Goal: Task Accomplishment & Management: Manage account settings

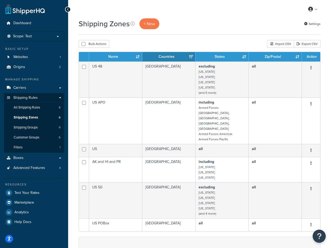
click at [205, 41] on div "Bulk Actions Duplicate Delete Import CSV Export CSV" at bounding box center [200, 44] width 242 height 8
click at [46, 36] on p "Scope: Test" at bounding box center [34, 36] width 56 height 4
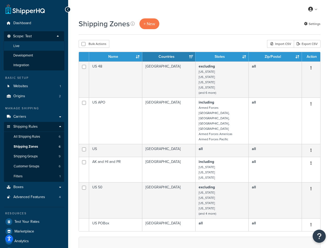
click at [41, 47] on li "Live" at bounding box center [34, 46] width 61 height 10
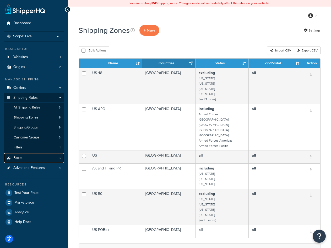
click at [42, 159] on link "Boxes" at bounding box center [34, 158] width 60 height 10
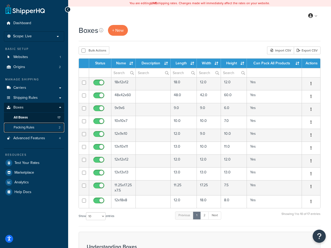
click at [43, 127] on link "Packing Rules 2" at bounding box center [34, 128] width 60 height 10
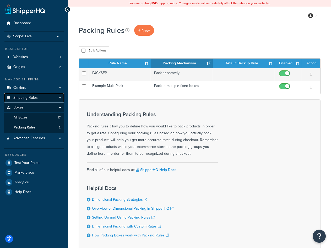
click at [39, 97] on link "Shipping Rules" at bounding box center [34, 98] width 60 height 10
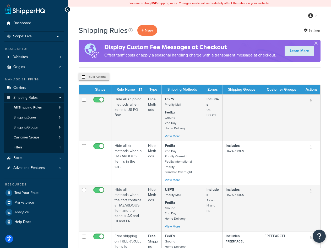
click at [83, 76] on input "checkbox" at bounding box center [84, 77] width 4 height 4
checkbox input "true"
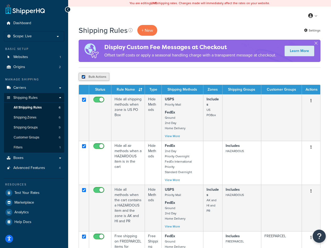
checkbox input "true"
click at [184, 75] on div "Bulk Actions Duplicate Delete" at bounding box center [200, 77] width 242 height 8
click at [84, 77] on input "checkbox" at bounding box center [84, 77] width 4 height 4
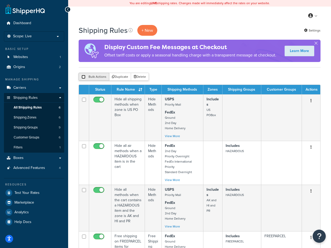
checkbox input "false"
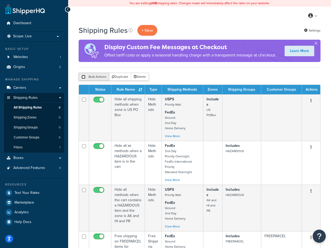
checkbox input "false"
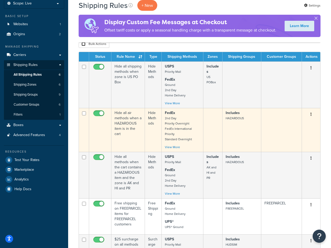
scroll to position [26, 0]
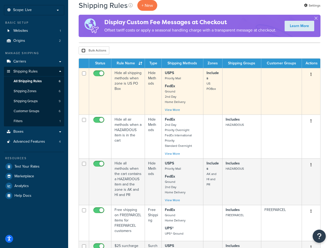
click at [83, 75] on input "checkbox" at bounding box center [84, 73] width 4 height 4
checkbox input "false"
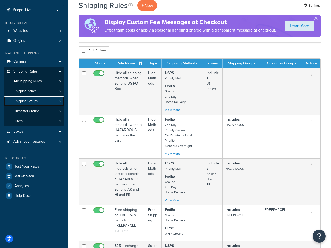
click at [35, 99] on span "Shipping Groups" at bounding box center [26, 101] width 24 height 4
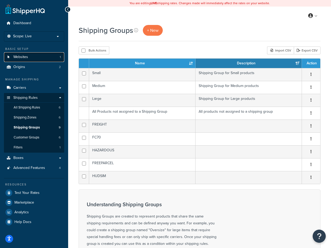
click at [47, 58] on link "Websites 1" at bounding box center [34, 57] width 60 height 10
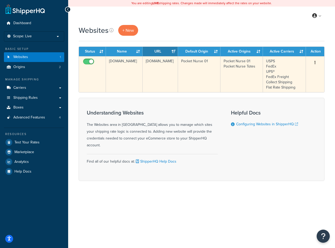
click at [124, 63] on td "[DOMAIN_NAME]" at bounding box center [124, 74] width 37 height 36
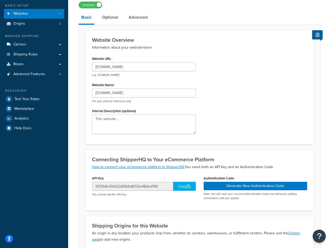
scroll to position [52, 0]
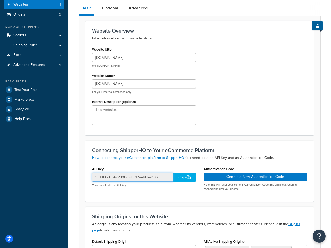
click at [158, 178] on input "9313b6c0b422d08dfa8312eaf8ded196" at bounding box center [132, 176] width 81 height 9
click at [238, 151] on h3 "Connecting ShipperHQ to Your eCommerce Platform" at bounding box center [199, 150] width 215 height 6
click at [153, 177] on input "9313b6c0b422d08dfa8312eaf8ded196" at bounding box center [132, 176] width 81 height 9
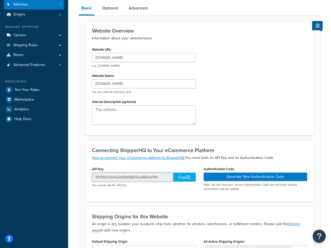
click at [153, 177] on input "9313b6c0b422d08dfa8312eaf8ded196" at bounding box center [132, 176] width 81 height 9
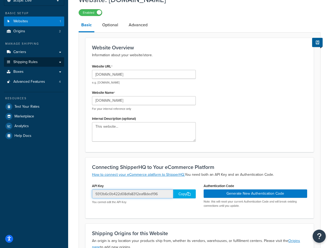
scroll to position [26, 0]
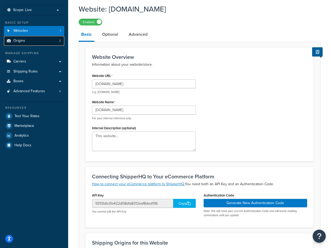
click at [46, 41] on link "Origins 2" at bounding box center [34, 41] width 60 height 10
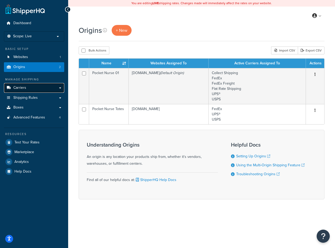
click at [22, 88] on span "Carriers" at bounding box center [19, 88] width 13 height 4
click at [30, 89] on link "Carriers" at bounding box center [34, 88] width 60 height 10
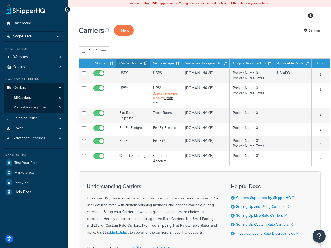
click at [96, 33] on h1 "Carriers" at bounding box center [91, 30] width 25 height 10
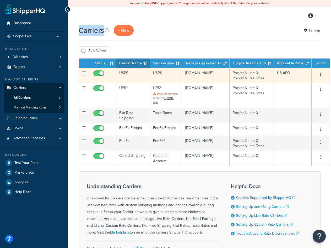
click at [101, 74] on input "checkbox" at bounding box center [99, 74] width 14 height 7
checkbox input "false"
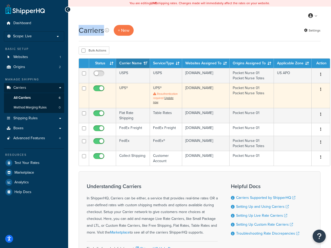
click at [100, 89] on input "checkbox" at bounding box center [99, 89] width 14 height 7
checkbox input "false"
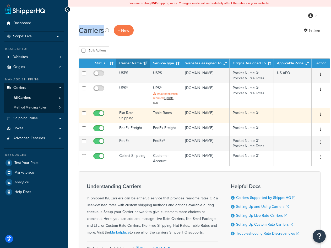
click at [97, 116] on input "checkbox" at bounding box center [99, 114] width 14 height 7
checkbox input "false"
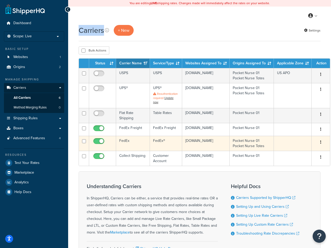
click at [99, 142] on input "checkbox" at bounding box center [99, 142] width 14 height 7
click at [99, 137] on td at bounding box center [102, 143] width 27 height 15
click at [99, 139] on input "checkbox" at bounding box center [99, 142] width 14 height 7
checkbox input "true"
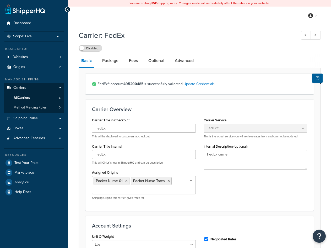
select select "fedEx"
select select "REGULAR_PICKUP"
select select "YOUR_PACKAGING"
click at [38, 96] on link "All Carriers 6" at bounding box center [34, 98] width 60 height 10
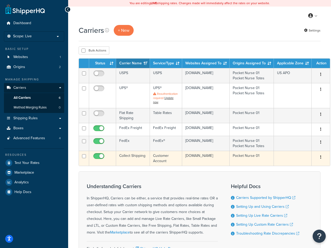
click at [99, 154] on span at bounding box center [98, 156] width 11 height 6
click at [99, 154] on input "checkbox" at bounding box center [99, 157] width 14 height 7
click at [100, 156] on input "checkbox" at bounding box center [99, 157] width 14 height 7
checkbox input "false"
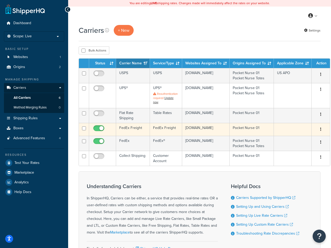
click at [100, 128] on input "checkbox" at bounding box center [99, 129] width 14 height 7
checkbox input "false"
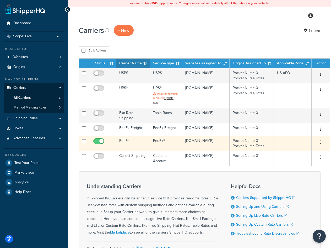
click at [150, 142] on td "FedEx®" at bounding box center [166, 143] width 32 height 15
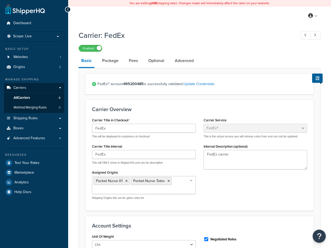
select select "fedEx"
select select "REGULAR_PICKUP"
select select "YOUR_PACKAGING"
drag, startPoint x: 220, startPoint y: 85, endPoint x: 121, endPoint y: 85, distance: 98.9
click at [121, 85] on span "FedEx® account 495200485 is successfully validated. Update Credentials" at bounding box center [203, 83] width 210 height 7
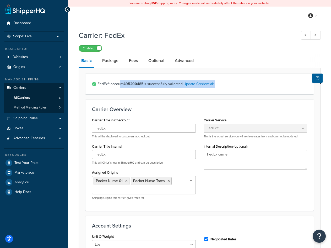
click at [133, 84] on strong "495200485" at bounding box center [134, 84] width 20 height 6
click at [160, 62] on link "Optional" at bounding box center [156, 60] width 21 height 13
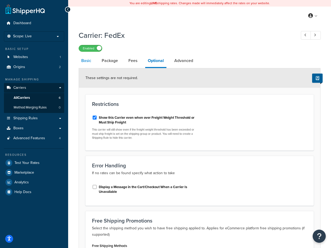
click at [87, 64] on link "Basic" at bounding box center [86, 60] width 15 height 13
select select "fedEx"
select select "REGULAR_PICKUP"
select select "YOUR_PACKAGING"
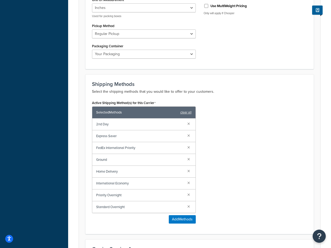
scroll to position [289, 0]
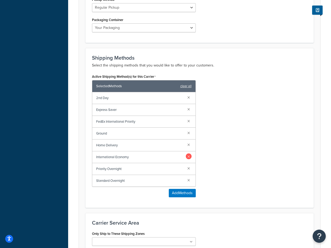
click at [189, 157] on link at bounding box center [189, 156] width 6 height 6
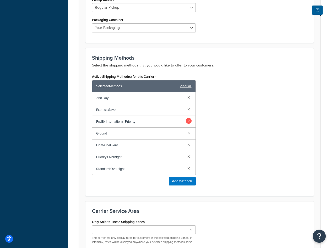
click at [191, 122] on link at bounding box center [189, 121] width 6 height 6
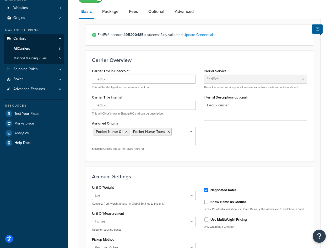
scroll to position [0, 0]
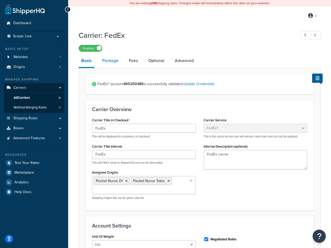
click at [111, 63] on link "Package" at bounding box center [111, 60] width 22 height 13
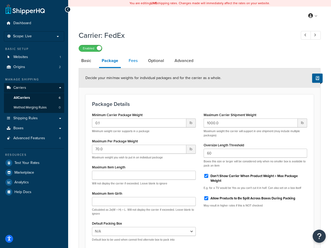
click at [133, 64] on link "Fees" at bounding box center [133, 60] width 14 height 13
select select "AFTER"
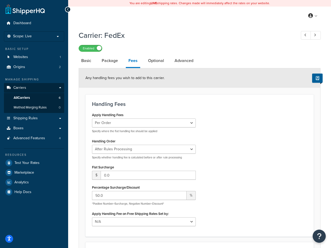
scroll to position [52, 0]
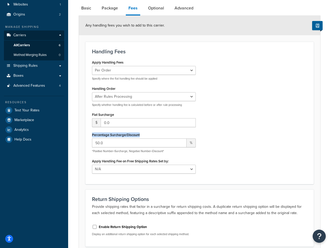
drag, startPoint x: 92, startPoint y: 136, endPoint x: 145, endPoint y: 136, distance: 53.3
click at [145, 136] on div "Apply Handling Fees Per Order Per Item Per Package Specify where the flat handl…" at bounding box center [144, 118] width 112 height 119
click at [155, 135] on div "Percentage Surcharge/Discount 50.0 % *Positive Number=Surcharge, Negative Numbe…" at bounding box center [144, 142] width 104 height 22
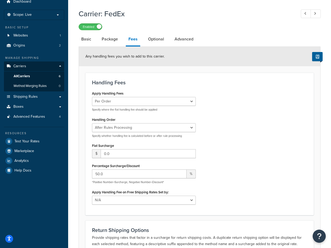
scroll to position [21, 0]
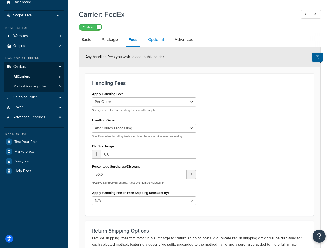
click at [154, 38] on link "Optional" at bounding box center [156, 39] width 21 height 13
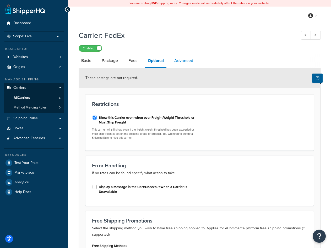
click at [179, 67] on link "Advanced" at bounding box center [184, 60] width 24 height 13
select select "false"
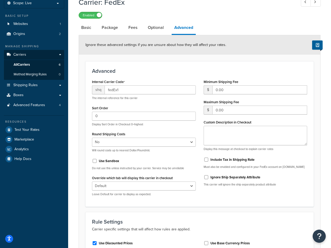
scroll to position [52, 0]
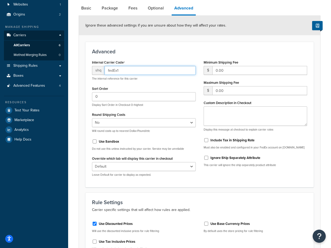
drag, startPoint x: 122, startPoint y: 72, endPoint x: 107, endPoint y: 71, distance: 14.7
click at [107, 71] on input "fedEx1" at bounding box center [150, 70] width 91 height 9
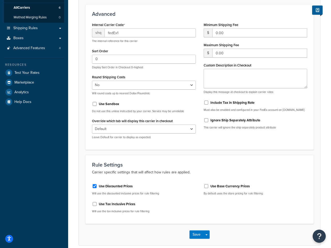
scroll to position [114, 0]
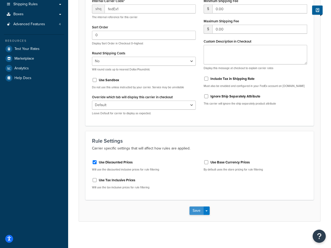
click at [193, 210] on button "Save" at bounding box center [197, 210] width 14 height 8
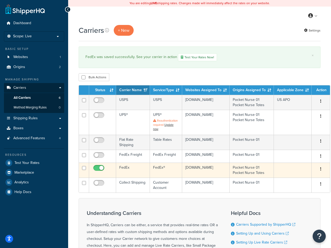
click at [317, 169] on button "button" at bounding box center [320, 169] width 7 height 8
click at [286, 167] on td at bounding box center [293, 169] width 38 height 15
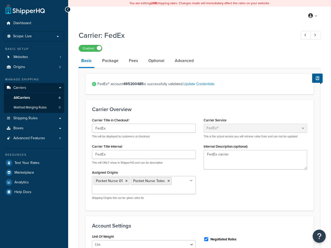
select select "fedEx"
select select "REGULAR_PICKUP"
select select "YOUR_PACKAGING"
click at [184, 63] on link "Advanced" at bounding box center [184, 60] width 24 height 13
select select "false"
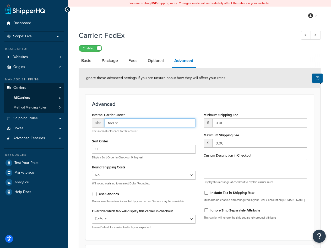
click at [137, 123] on input "fedEx1" at bounding box center [150, 122] width 91 height 9
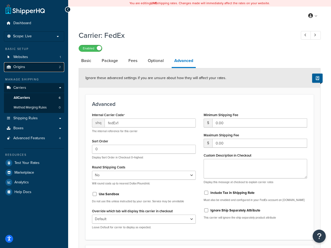
click at [23, 66] on span "Origins" at bounding box center [19, 67] width 12 height 4
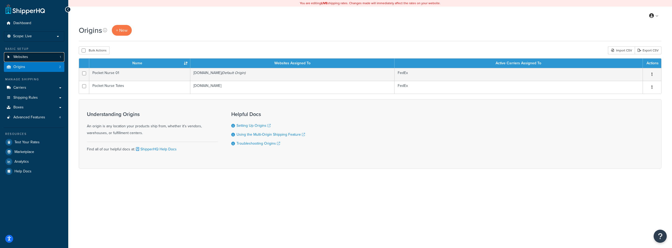
click at [42, 56] on link "Websites 1" at bounding box center [34, 57] width 60 height 10
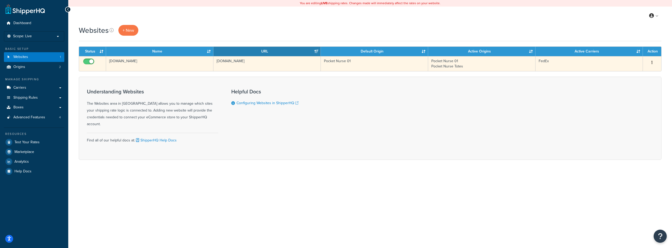
click at [333, 61] on td "Pocket Nurse 01" at bounding box center [374, 63] width 107 height 15
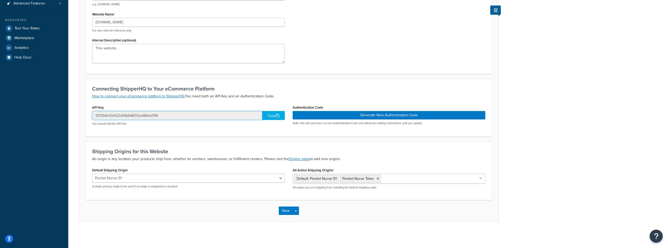
drag, startPoint x: 102, startPoint y: 117, endPoint x: 94, endPoint y: 117, distance: 8.1
click at [94, 117] on input "9313b6c0b422d08dfa8312eaf8ded196" at bounding box center [177, 115] width 170 height 9
drag, startPoint x: 154, startPoint y: 117, endPoint x: 168, endPoint y: 117, distance: 14.2
click at [168, 117] on input "9313b6c0b422d08dfa8312eaf8ded196" at bounding box center [177, 115] width 170 height 9
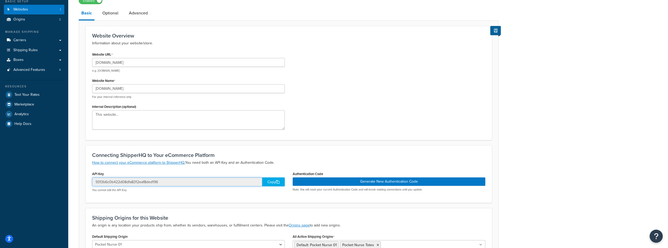
scroll to position [36, 0]
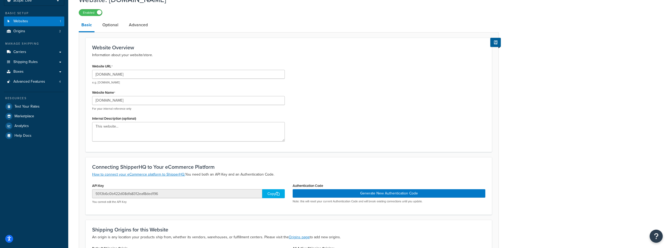
click at [348, 111] on div "Website URL www.pocketnurse.com e.g. mywebsite.com Website Name www.pocketnurse…" at bounding box center [288, 103] width 401 height 83
click at [163, 194] on input "9313b6c0b422d08dfa8312eaf8ded196" at bounding box center [177, 193] width 170 height 9
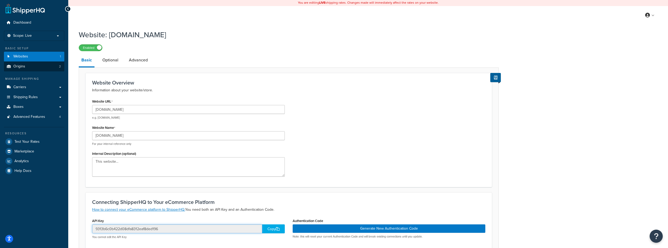
scroll to position [0, 0]
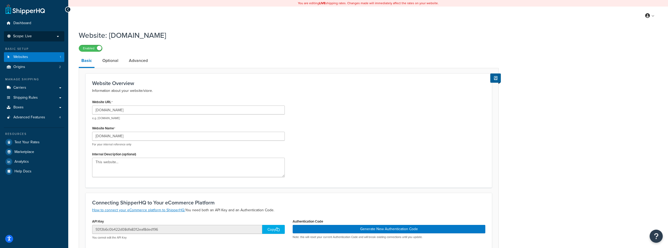
click at [39, 37] on p "Scope: Live" at bounding box center [34, 36] width 56 height 4
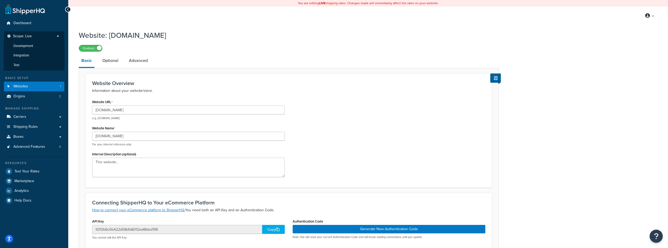
click at [155, 46] on div "Enabled" at bounding box center [289, 47] width 420 height 7
click at [40, 84] on link "Websites 1" at bounding box center [34, 87] width 60 height 10
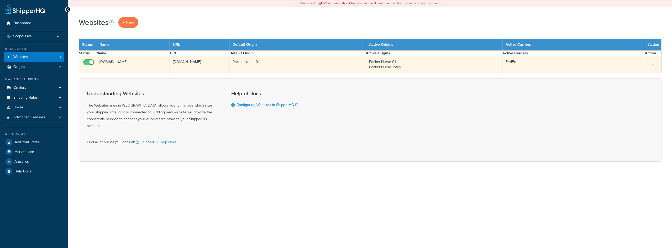
click at [135, 67] on td "[DOMAIN_NAME]" at bounding box center [132, 64] width 73 height 17
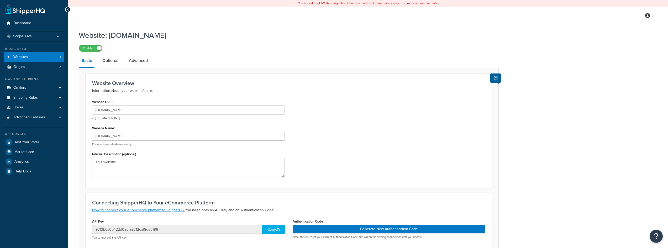
scroll to position [105, 0]
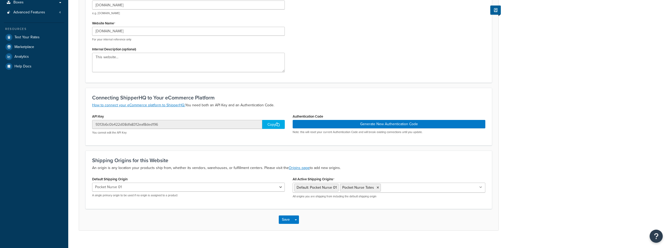
click at [270, 125] on div "Copy" at bounding box center [273, 124] width 23 height 9
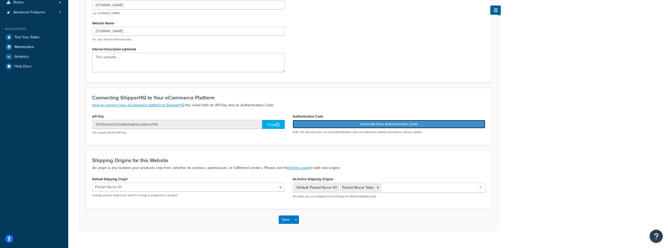
click at [357, 125] on button "Generate New Authentication Code" at bounding box center [389, 124] width 193 height 8
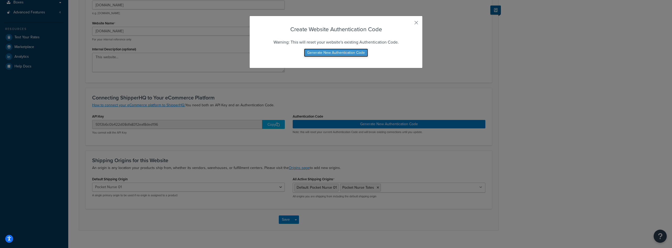
click at [338, 54] on button "Generate New Authentication Code" at bounding box center [336, 53] width 64 height 8
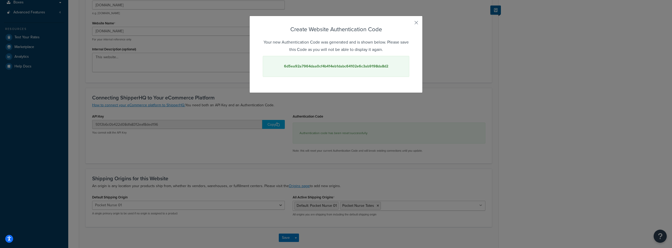
click at [333, 66] on strong "6d5ea92a7964daa0cf4b414eb1dabc64102e6c3ab9198da8d2" at bounding box center [336, 66] width 104 height 6
copy strong "6d5ea92a7964daa0cf4b414eb1dabc64102e6c3ab9198da8d2"
click at [409, 24] on button "button" at bounding box center [408, 24] width 1 height 1
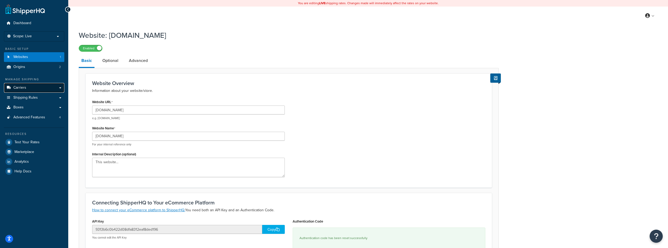
click at [26, 90] on link "Carriers" at bounding box center [34, 88] width 60 height 10
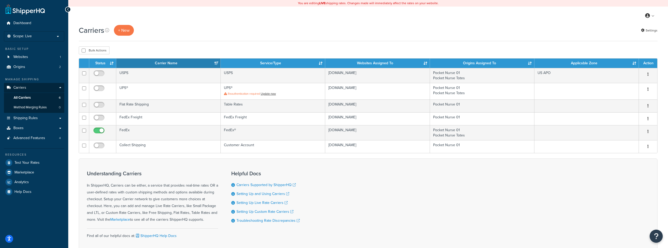
click at [214, 31] on div "Carriers + New Settings" at bounding box center [368, 30] width 578 height 11
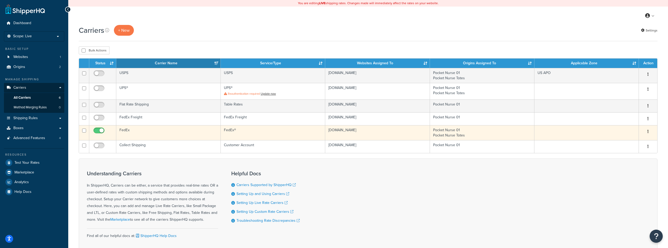
click at [130, 132] on td "FedEx" at bounding box center [168, 132] width 104 height 15
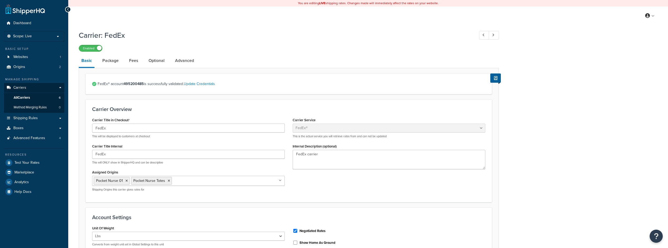
select select "fedEx"
select select "REGULAR_PICKUP"
select select "YOUR_PACKAGING"
click at [115, 61] on link "Package" at bounding box center [111, 60] width 22 height 13
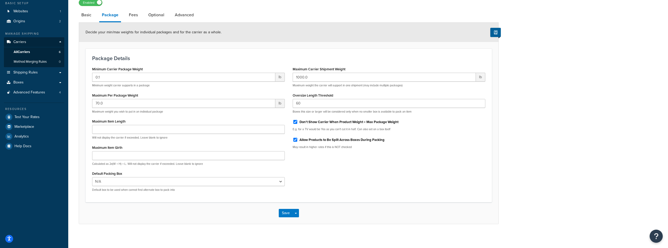
scroll to position [49, 0]
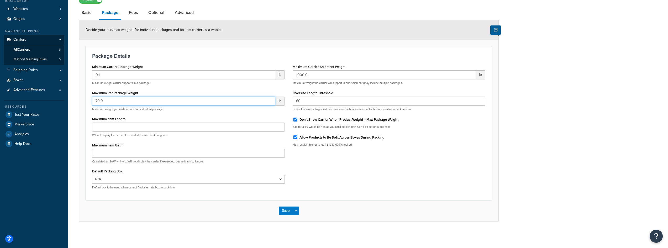
drag, startPoint x: 118, startPoint y: 104, endPoint x: 89, endPoint y: 102, distance: 29.7
click at [89, 102] on div "Minimum Carrier Package Weight 0.1 lb Minimum weight carrier supports in a pack…" at bounding box center [188, 128] width 200 height 130
click at [98, 94] on label "Maximum Per Package Weight" at bounding box center [115, 93] width 46 height 4
click at [98, 97] on input "70.0" at bounding box center [183, 101] width 183 height 9
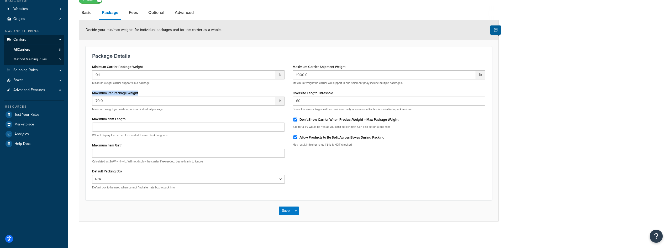
click at [98, 94] on label "Maximum Per Package Weight" at bounding box center [115, 93] width 46 height 4
click at [98, 97] on input "70.0" at bounding box center [183, 101] width 183 height 9
click at [104, 100] on input "70.0" at bounding box center [183, 101] width 183 height 9
drag, startPoint x: 110, startPoint y: 102, endPoint x: 75, endPoint y: 103, distance: 35.2
click at [75, 103] on div "Carrier: FedEx Enabled Basic Package Fees Optional Advanced Decide your min/max…" at bounding box center [367, 107] width 599 height 255
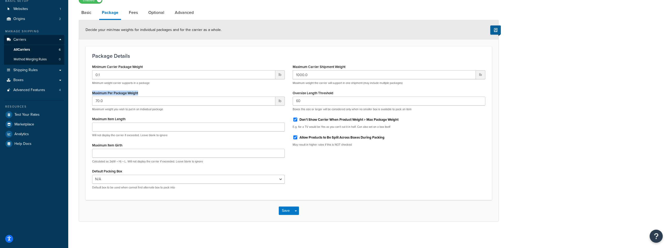
drag, startPoint x: 93, startPoint y: 92, endPoint x: 151, endPoint y: 95, distance: 58.6
click at [151, 95] on div "Maximum Per Package Weight 70.0 lb Maximum weight you wish to put in an individ…" at bounding box center [188, 100] width 193 height 22
click at [140, 102] on input "70.0" at bounding box center [183, 101] width 183 height 9
click at [139, 102] on input "70.0" at bounding box center [183, 101] width 183 height 9
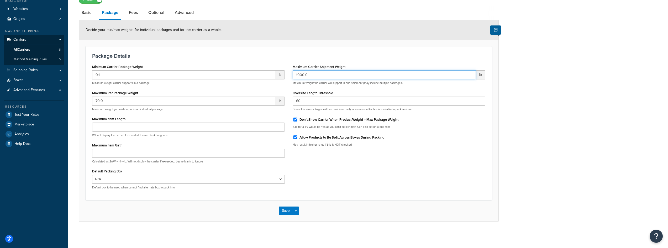
drag, startPoint x: 311, startPoint y: 75, endPoint x: 290, endPoint y: 74, distance: 21.3
click at [290, 74] on div "Maximum Carrier Shipment Weight 1000.0 lb Maximum weight the carrier will suppo…" at bounding box center [389, 107] width 200 height 88
drag, startPoint x: 124, startPoint y: 103, endPoint x: 90, endPoint y: 101, distance: 33.6
click at [90, 101] on div "Minimum Carrier Package Weight 0.1 lb Minimum weight carrier supports in a pack…" at bounding box center [188, 128] width 200 height 130
click at [118, 102] on input "70.0" at bounding box center [183, 101] width 183 height 9
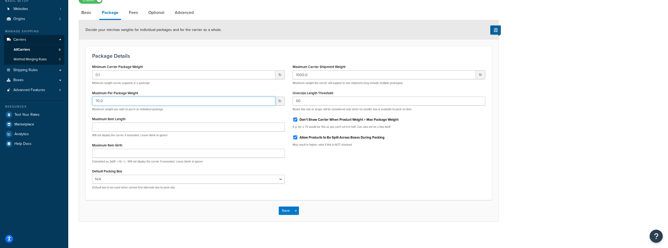
click at [118, 102] on input "70.0" at bounding box center [183, 101] width 183 height 9
click at [36, 48] on link "All Carriers 6" at bounding box center [34, 50] width 60 height 10
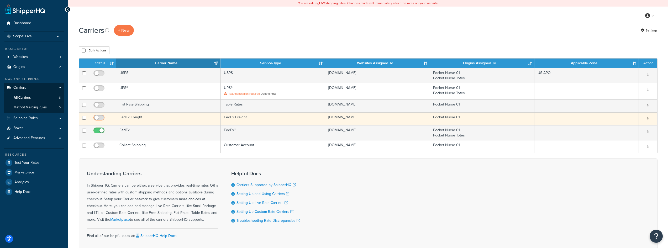
click at [101, 116] on input "checkbox" at bounding box center [99, 119] width 14 height 7
checkbox input "true"
click at [181, 119] on td "FedEx Freight" at bounding box center [168, 118] width 104 height 13
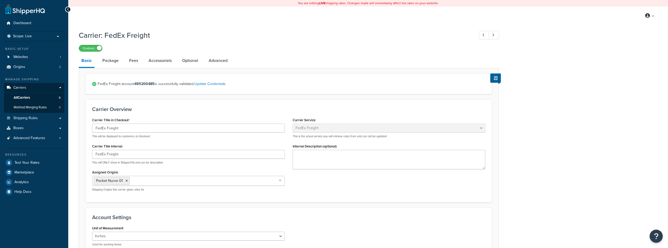
select select "fedExFreight"
click at [120, 84] on span "FedEx Freight account 495200485 is successfully validated. Update Credentials" at bounding box center [291, 83] width 387 height 7
click at [146, 84] on strong "495200485" at bounding box center [144, 84] width 20 height 6
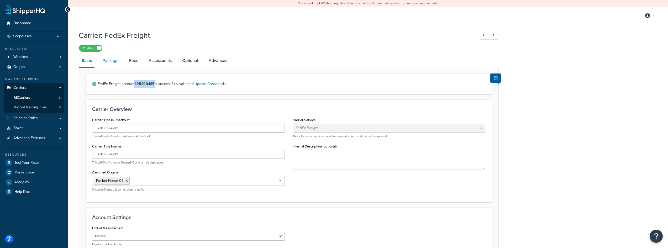
click at [114, 61] on link "Package" at bounding box center [111, 60] width 22 height 13
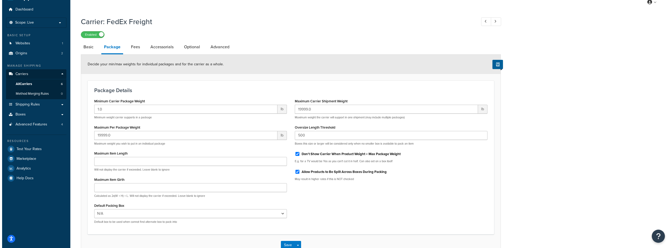
scroll to position [26, 0]
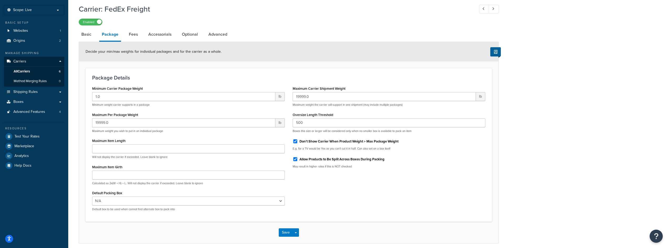
click at [126, 10] on h1 "Carrier: FedEx Freight" at bounding box center [274, 9] width 390 height 10
click at [89, 37] on link "Basic" at bounding box center [86, 34] width 15 height 13
select select "fedExFreight"
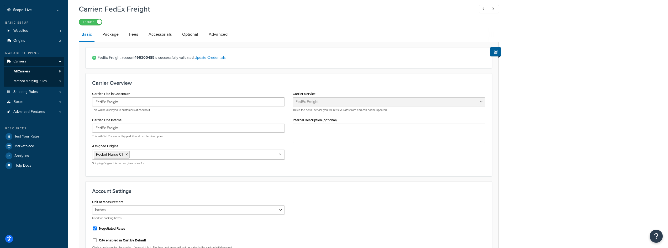
click at [116, 58] on span "FedEx Freight account 495200485 is successfully validated. Update Credentials" at bounding box center [291, 57] width 387 height 7
click at [186, 67] on div "FedEx Freight account 495200485 is successfully validated. Update Credentials" at bounding box center [289, 57] width 406 height 21
drag, startPoint x: 97, startPoint y: 59, endPoint x: 246, endPoint y: 61, distance: 148.8
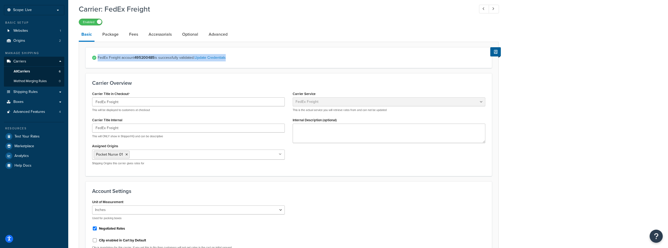
click at [246, 61] on div "FedEx Freight account 495200485 is successfully validated. Update Credentials" at bounding box center [289, 57] width 406 height 21
click at [252, 71] on form "FedEx Freight account 495200485 is successfully validated. Update Credentials C…" at bounding box center [288, 234] width 419 height 375
click at [144, 58] on strong "495200485" at bounding box center [144, 58] width 20 height 6
drag, startPoint x: 144, startPoint y: 58, endPoint x: 168, endPoint y: 68, distance: 26.8
click at [144, 58] on strong "495200485" at bounding box center [144, 58] width 20 height 6
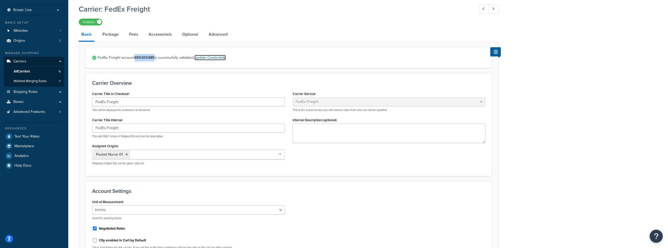
click at [216, 58] on link "Update Credentials" at bounding box center [209, 58] width 31 height 6
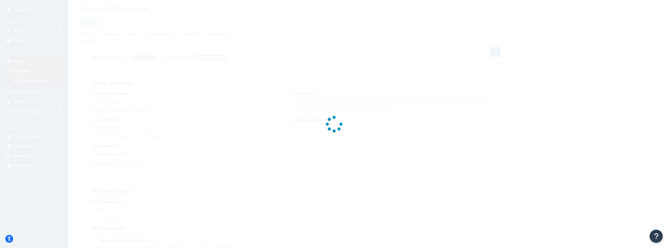
select select "PALLET"
select select "US"
select select "PA"
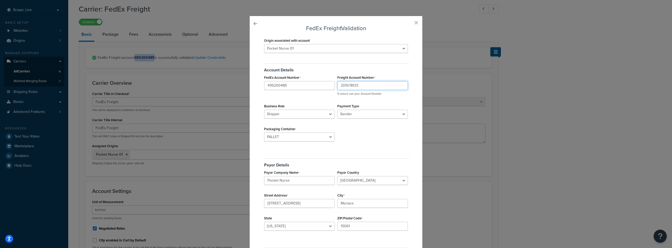
click at [363, 88] on input "201078133" at bounding box center [372, 85] width 71 height 9
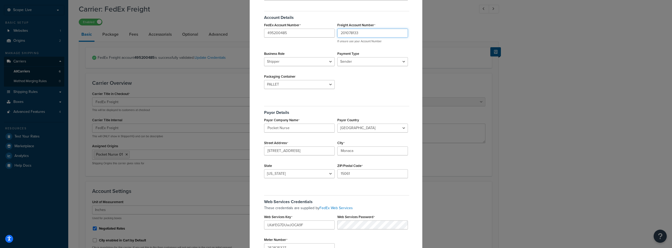
scroll to position [94, 0]
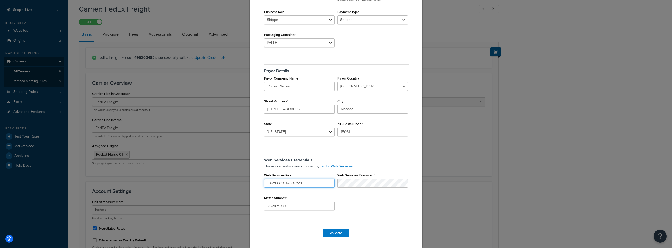
click at [301, 181] on input "LKaYEG7DUwJOCA9F" at bounding box center [299, 183] width 71 height 9
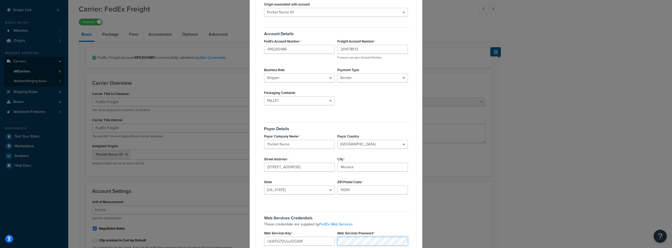
scroll to position [0, 0]
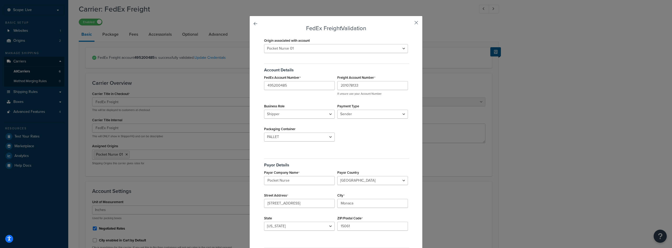
click at [409, 24] on button "button" at bounding box center [408, 24] width 1 height 1
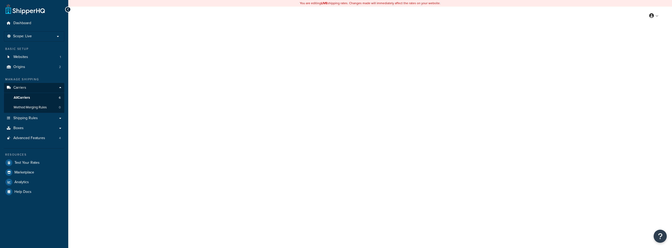
select select "fedExFreight"
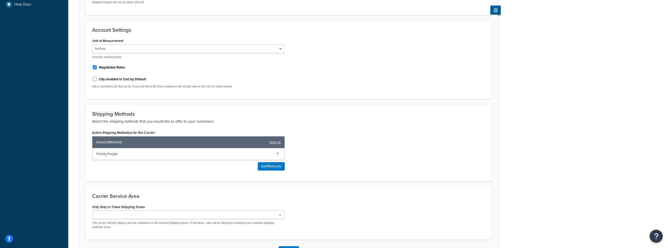
scroll to position [175, 0]
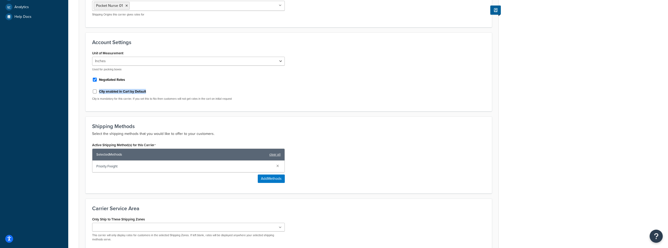
drag, startPoint x: 99, startPoint y: 92, endPoint x: 156, endPoint y: 92, distance: 56.1
click at [156, 92] on div "City enabled in Cart by Default" at bounding box center [188, 91] width 193 height 8
click at [168, 92] on div "City enabled in Cart by Default" at bounding box center [188, 91] width 193 height 8
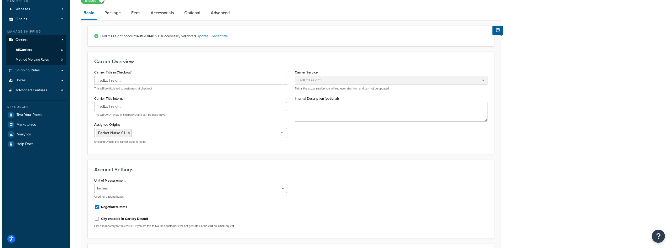
scroll to position [18, 0]
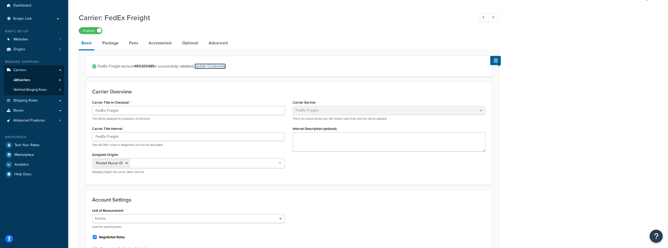
click at [213, 69] on link "Update Credentials" at bounding box center [209, 66] width 31 height 6
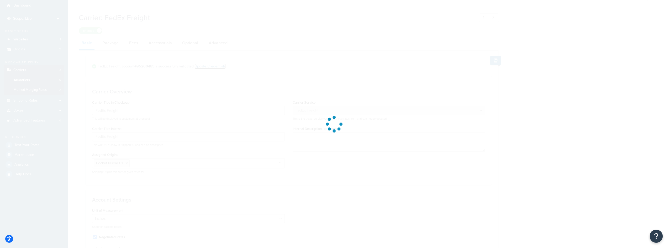
select select "PALLET"
select select "US"
select select "PA"
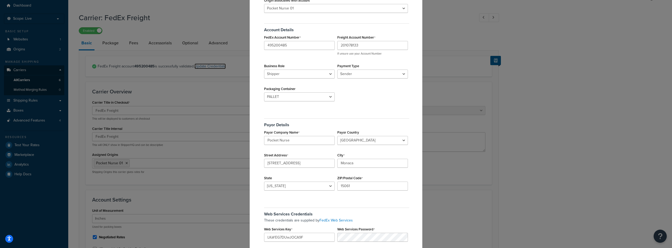
scroll to position [94, 0]
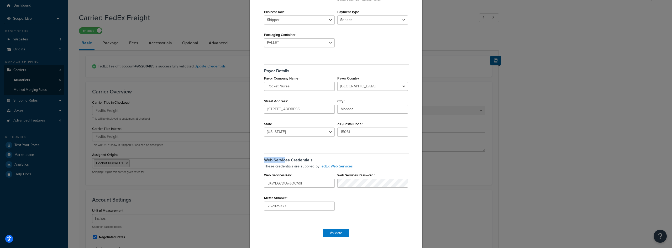
drag, startPoint x: 262, startPoint y: 159, endPoint x: 284, endPoint y: 161, distance: 21.6
click at [284, 161] on h5 "Web Services Credentials" at bounding box center [336, 157] width 145 height 9
click at [284, 160] on h5 "Web Services Credentials" at bounding box center [336, 157] width 145 height 9
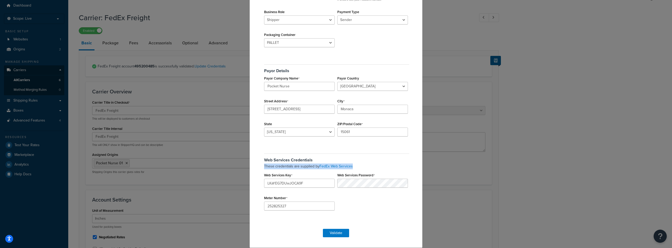
drag, startPoint x: 355, startPoint y: 166, endPoint x: 260, endPoint y: 168, distance: 94.7
click at [260, 168] on div "FedEx Freight Validation Origin associated with account Pocket Nurse 01 Pocket …" at bounding box center [335, 85] width 173 height 326
click at [379, 165] on p "These credentials are supplied by FedEx Web Services" at bounding box center [336, 166] width 145 height 6
click at [200, 124] on div "FedEx Freight Validation Origin associated with account Pocket Nurse 01 Pocket …" at bounding box center [336, 124] width 672 height 248
click at [331, 231] on button "Validate" at bounding box center [336, 233] width 26 height 8
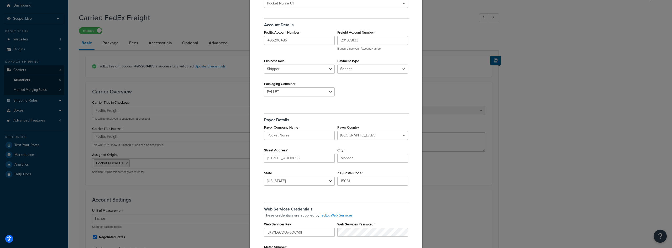
scroll to position [0, 0]
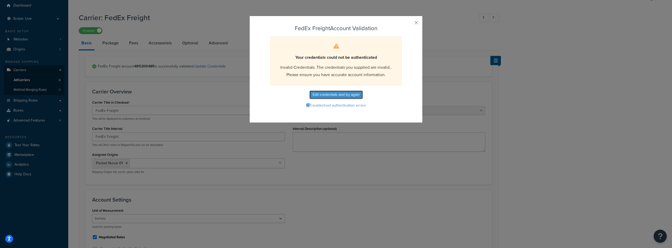
click at [342, 96] on button "Edit credentials and try again" at bounding box center [335, 95] width 53 height 8
select select "PALLET"
select select "US"
select select "PA"
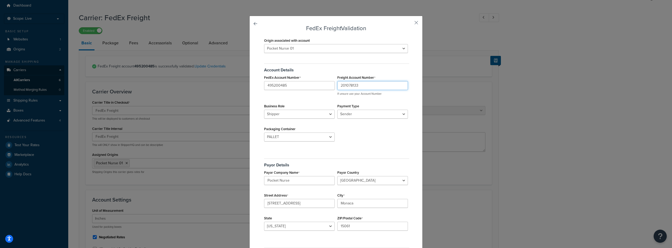
click at [365, 87] on input "201078133" at bounding box center [372, 85] width 71 height 9
paste input "451425234"
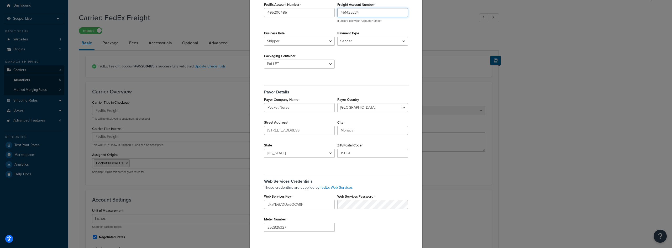
scroll to position [94, 0]
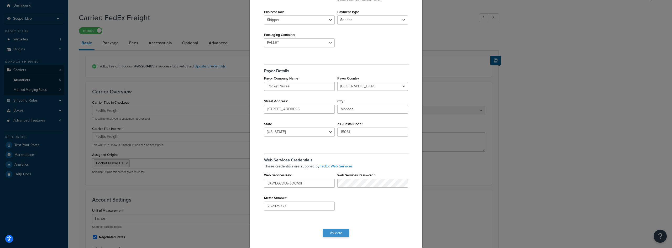
type input "451425234"
click at [332, 231] on button "Validate" at bounding box center [336, 233] width 26 height 8
